Goal: Navigation & Orientation: Find specific page/section

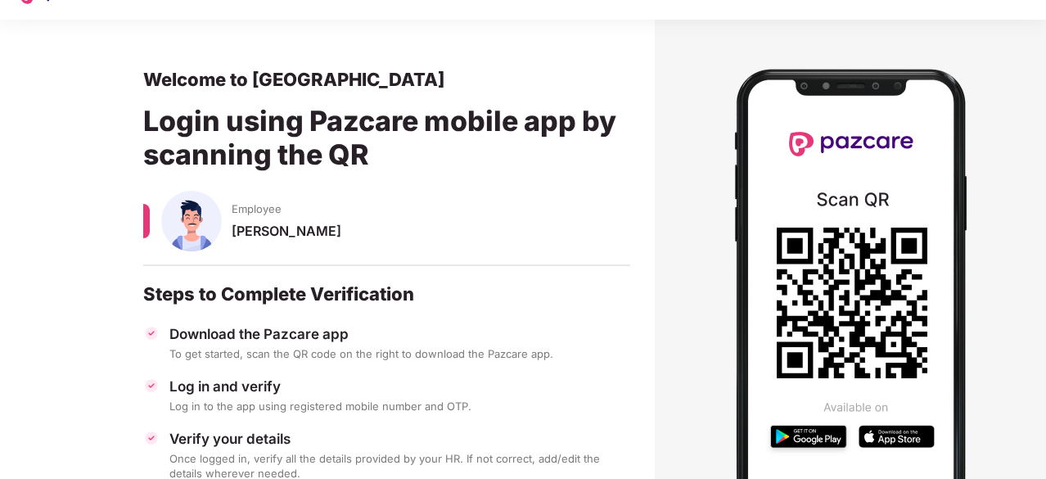
scroll to position [98, 0]
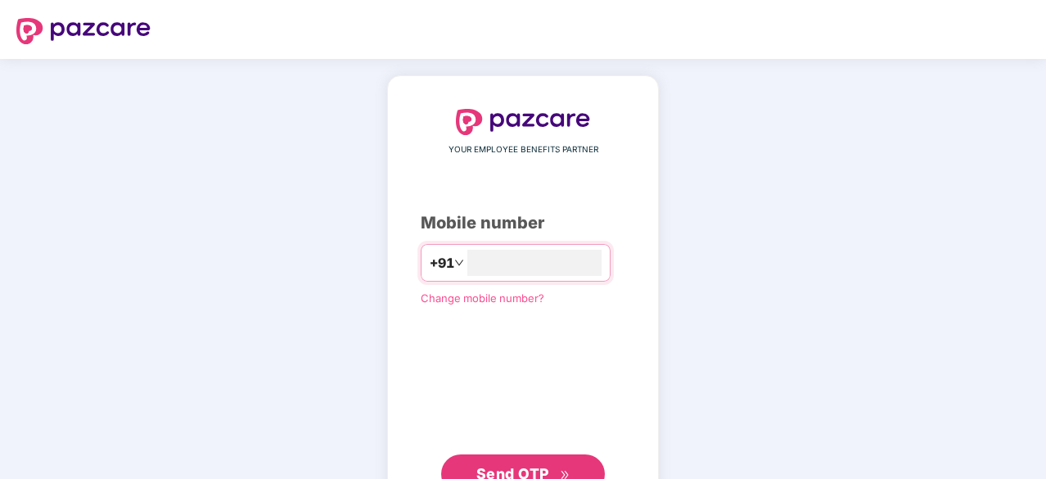
type input "**********"
click at [537, 464] on span "Send OTP" at bounding box center [512, 471] width 73 height 17
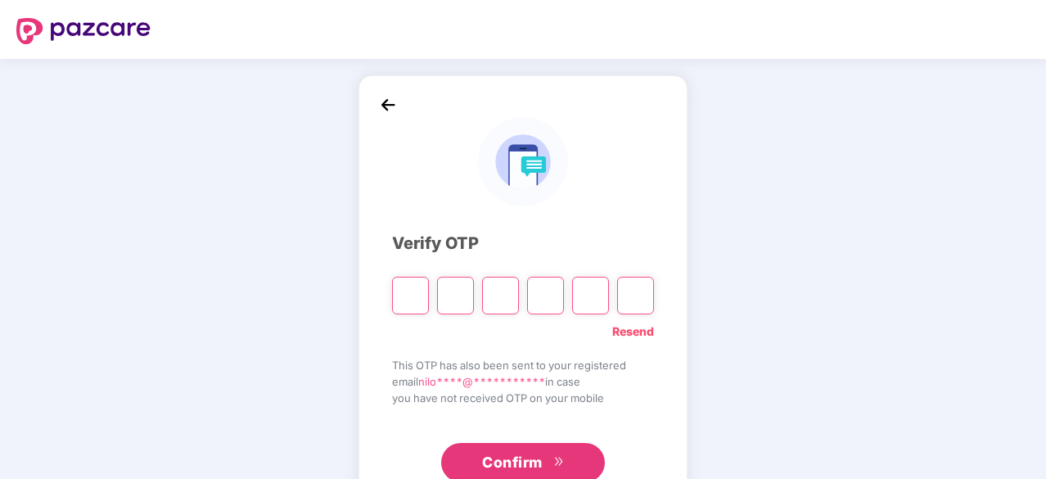
type input "*"
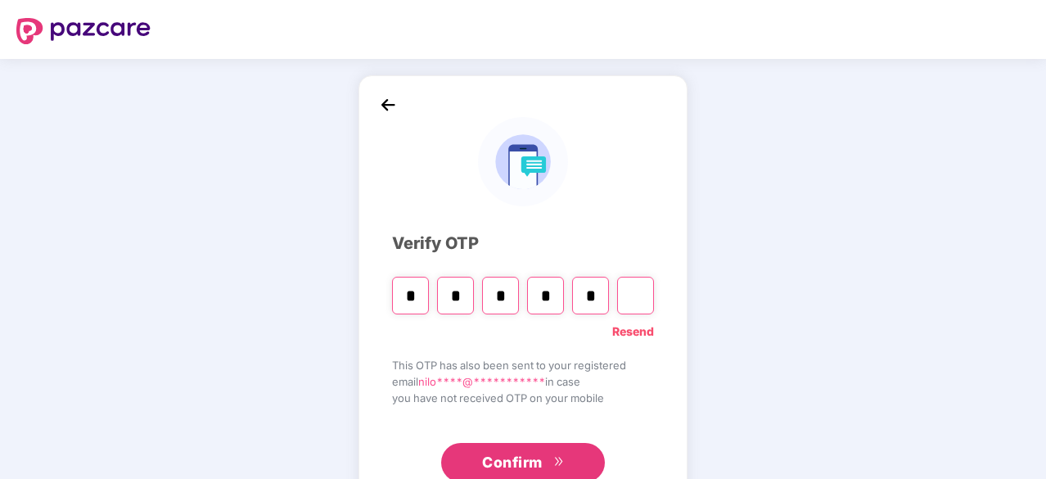
type input "*"
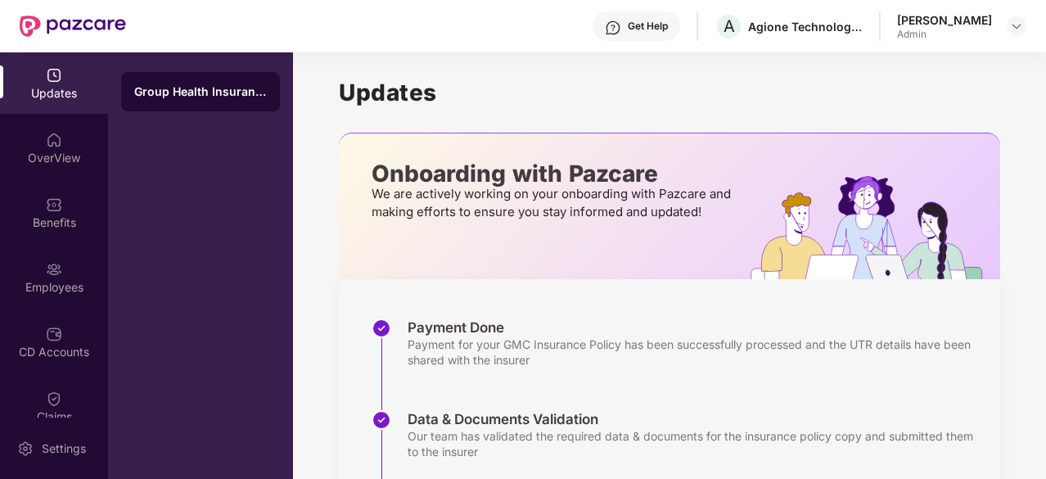
click at [213, 260] on div "Group Health Insurance" at bounding box center [200, 265] width 185 height 426
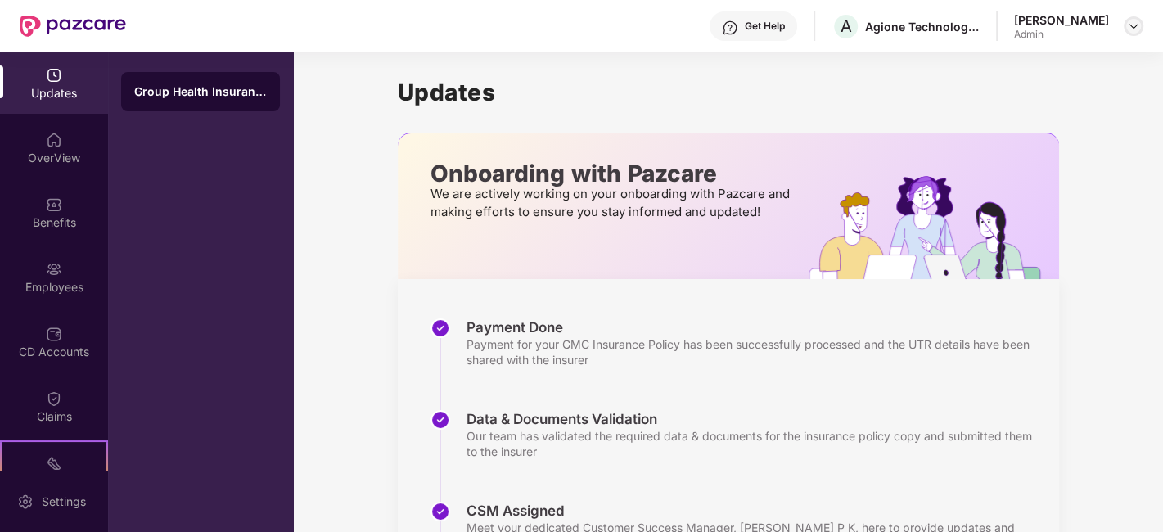
drag, startPoint x: 1128, startPoint y: 35, endPoint x: 1136, endPoint y: 24, distance: 14.1
click at [1045, 24] on div "[PERSON_NAME] Admin" at bounding box center [1078, 26] width 129 height 29
click at [1045, 24] on img at bounding box center [1133, 26] width 13 height 13
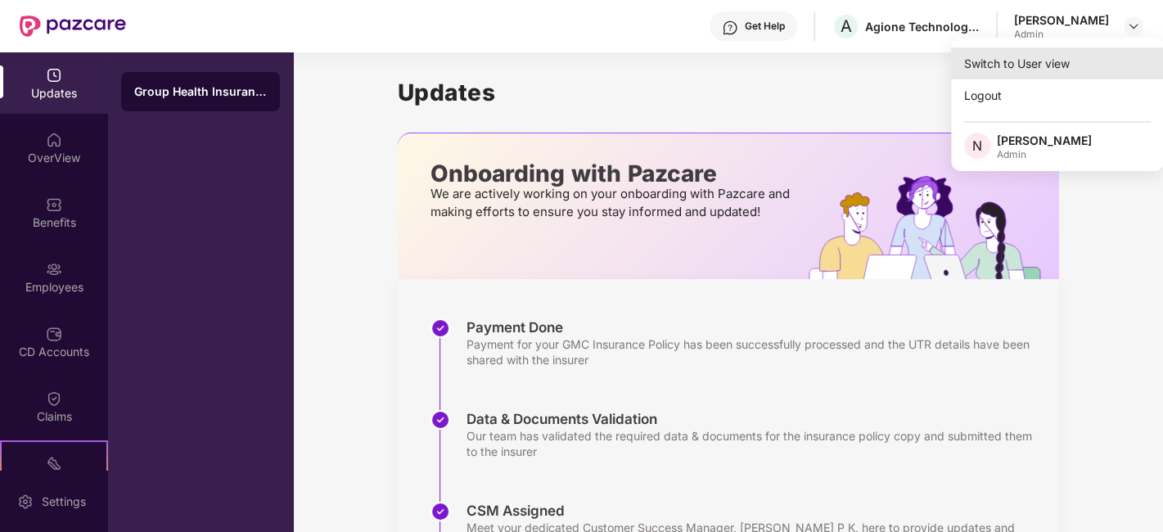
click at [1045, 59] on div "Switch to User view" at bounding box center [1057, 63] width 213 height 32
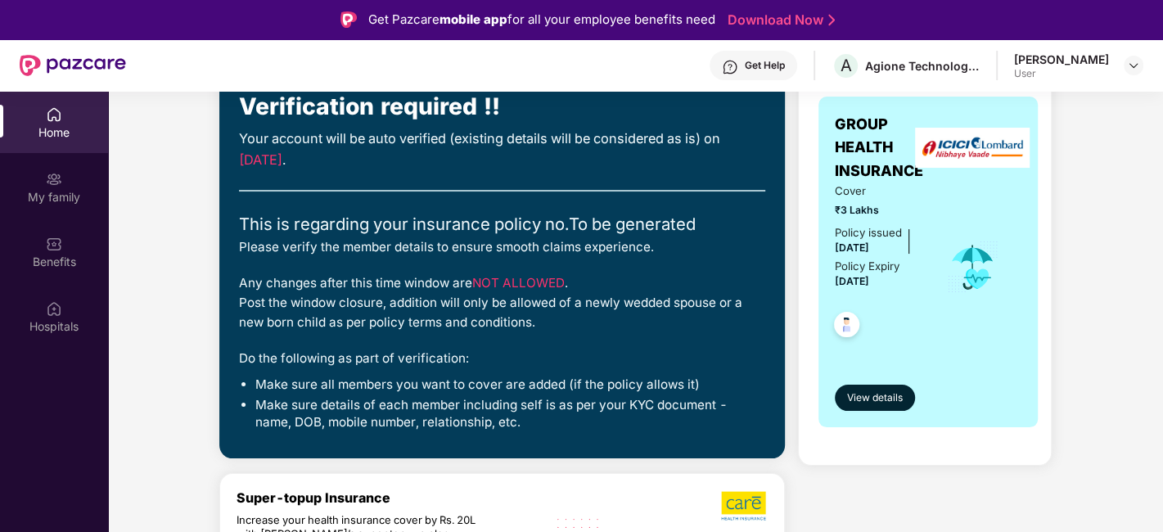
scroll to position [145, 0]
